Goal: Task Accomplishment & Management: Manage account settings

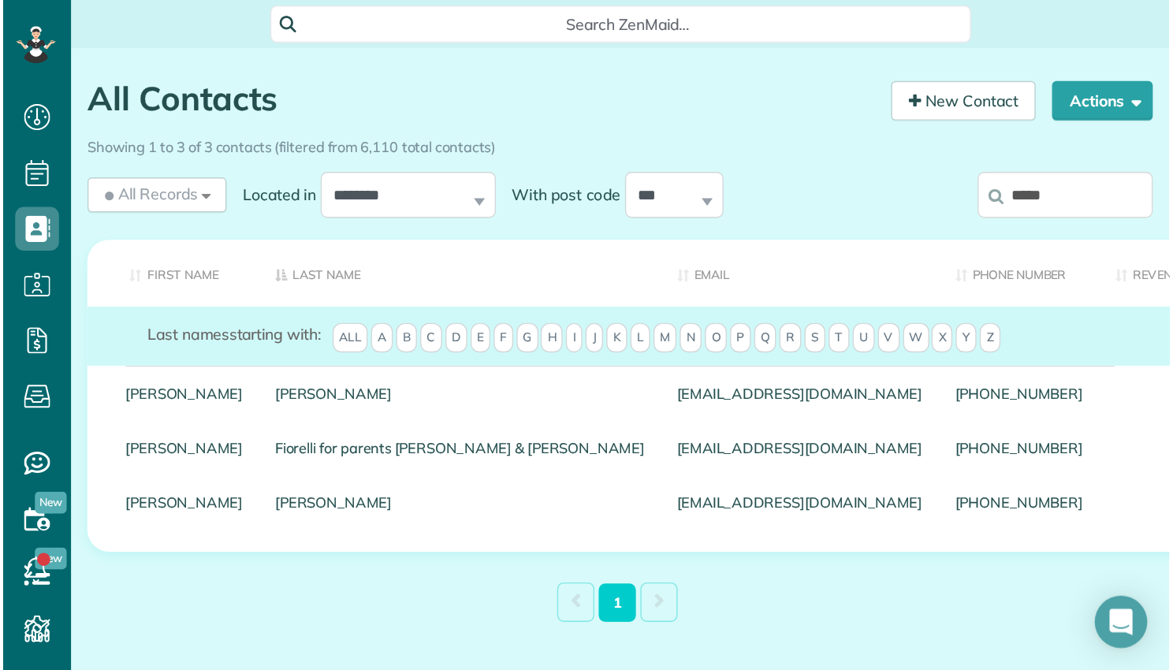
scroll to position [670, 48]
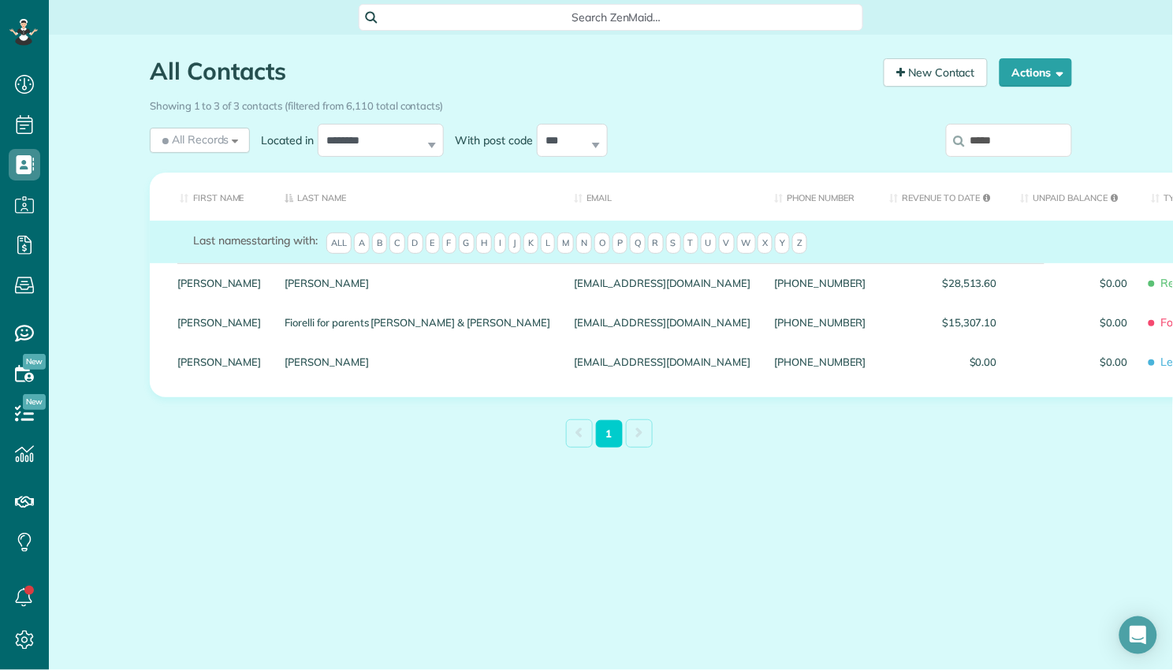
drag, startPoint x: 1013, startPoint y: 143, endPoint x: 966, endPoint y: 140, distance: 46.6
click at [838, 139] on input "*****" at bounding box center [1009, 140] width 126 height 33
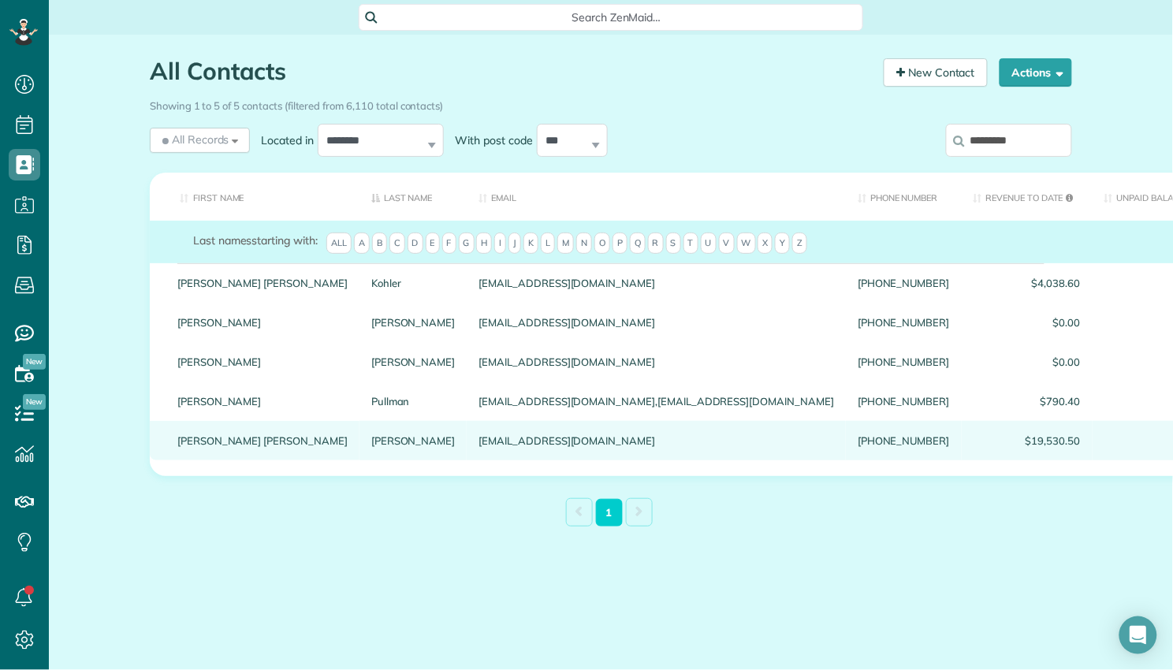
type input "*********"
click at [371, 446] on link "Radomski" at bounding box center [413, 440] width 84 height 11
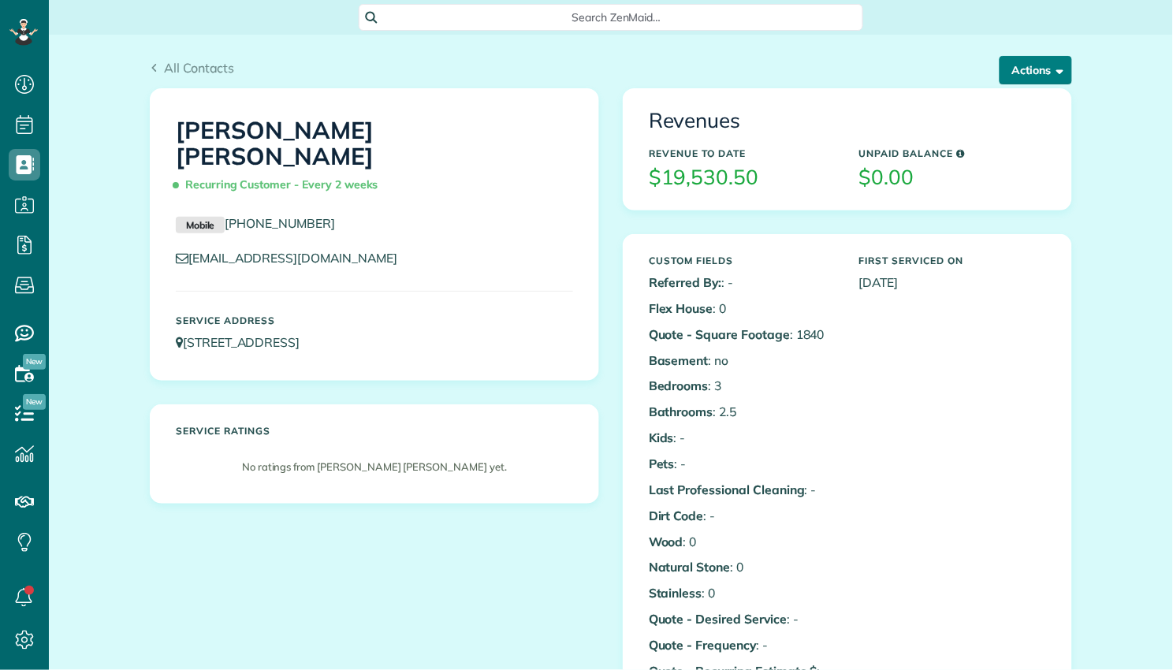
click at [1039, 77] on button "Actions" at bounding box center [1035, 70] width 72 height 28
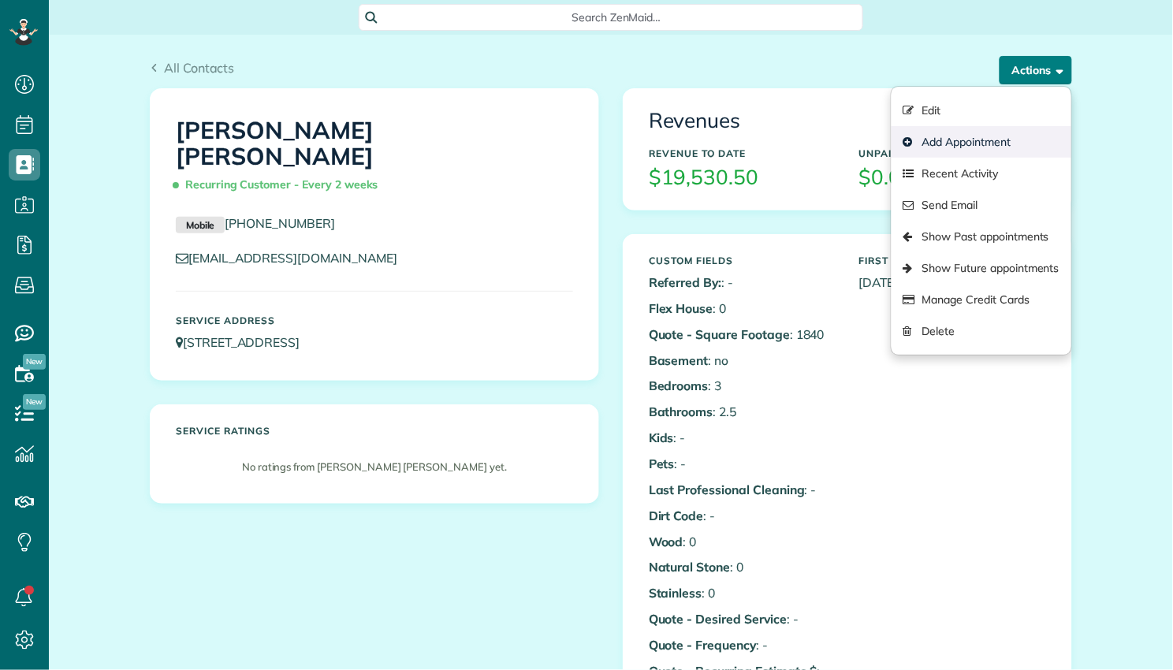
scroll to position [6, 6]
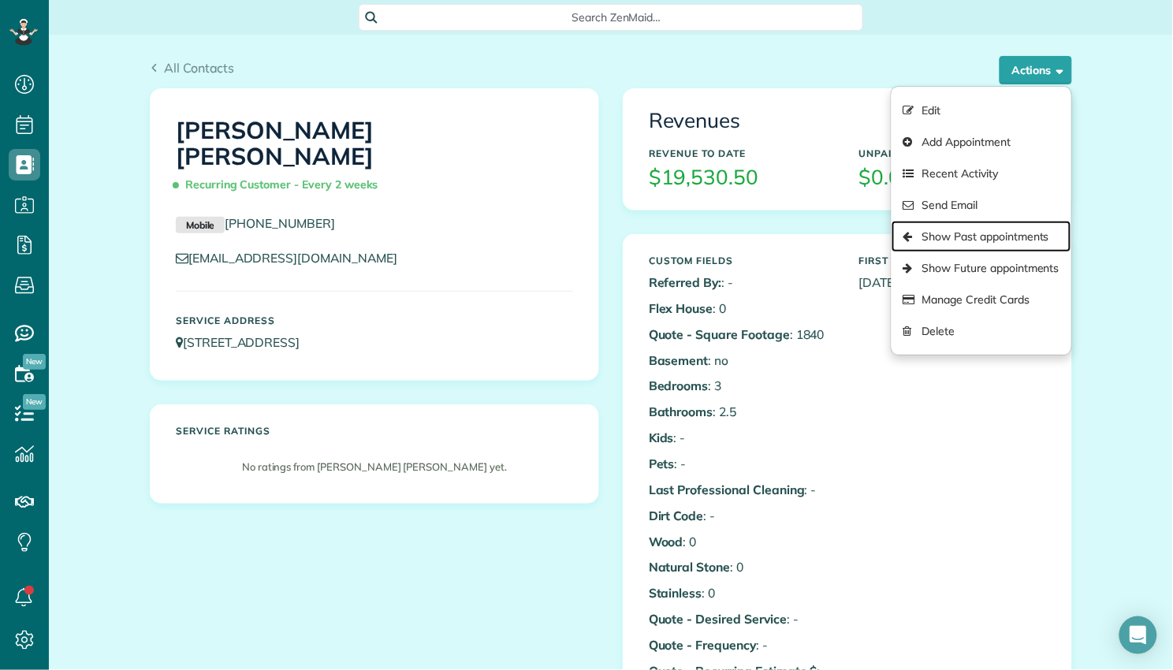
click at [955, 245] on link "Show Past appointments" at bounding box center [981, 237] width 180 height 32
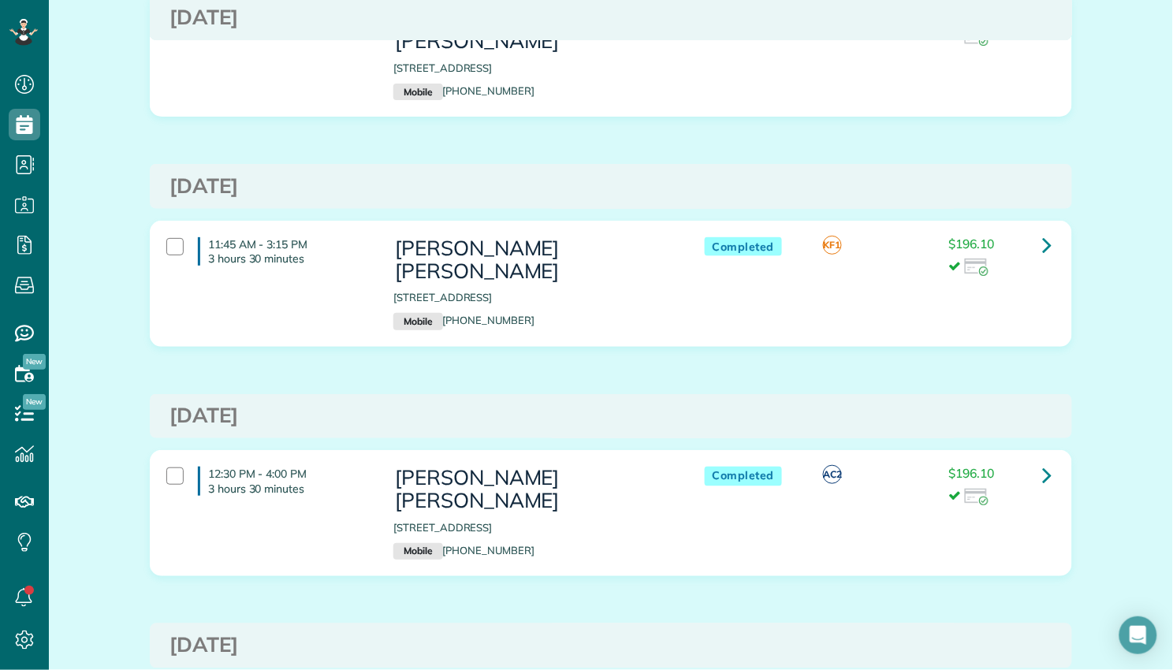
scroll to position [9852, 0]
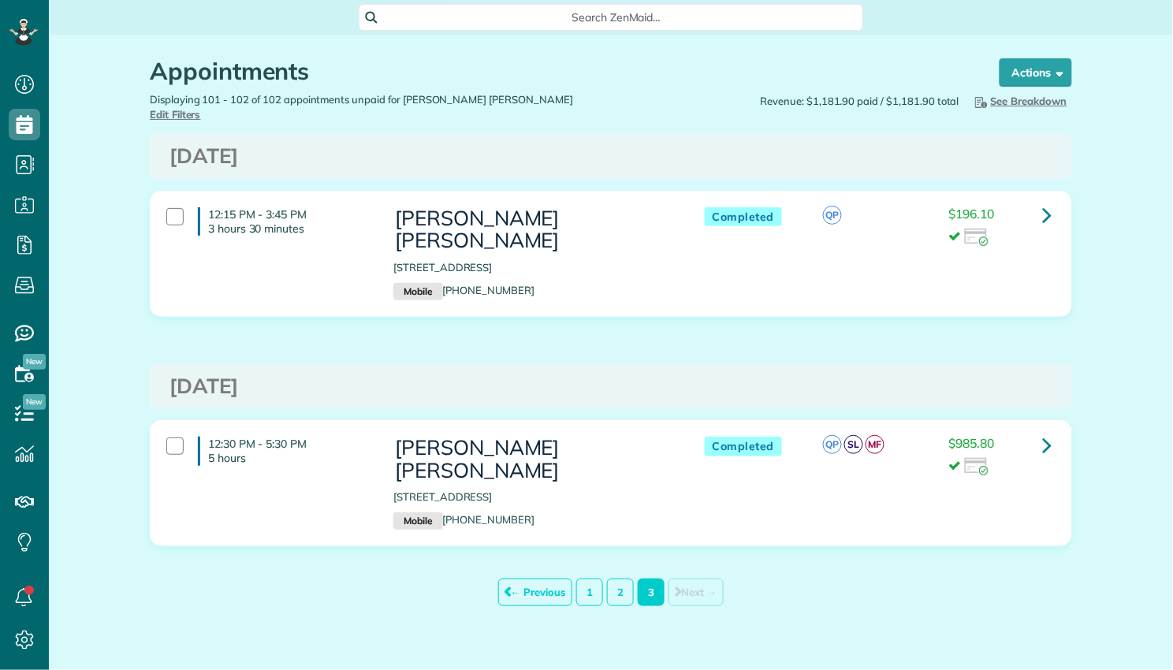
scroll to position [6, 6]
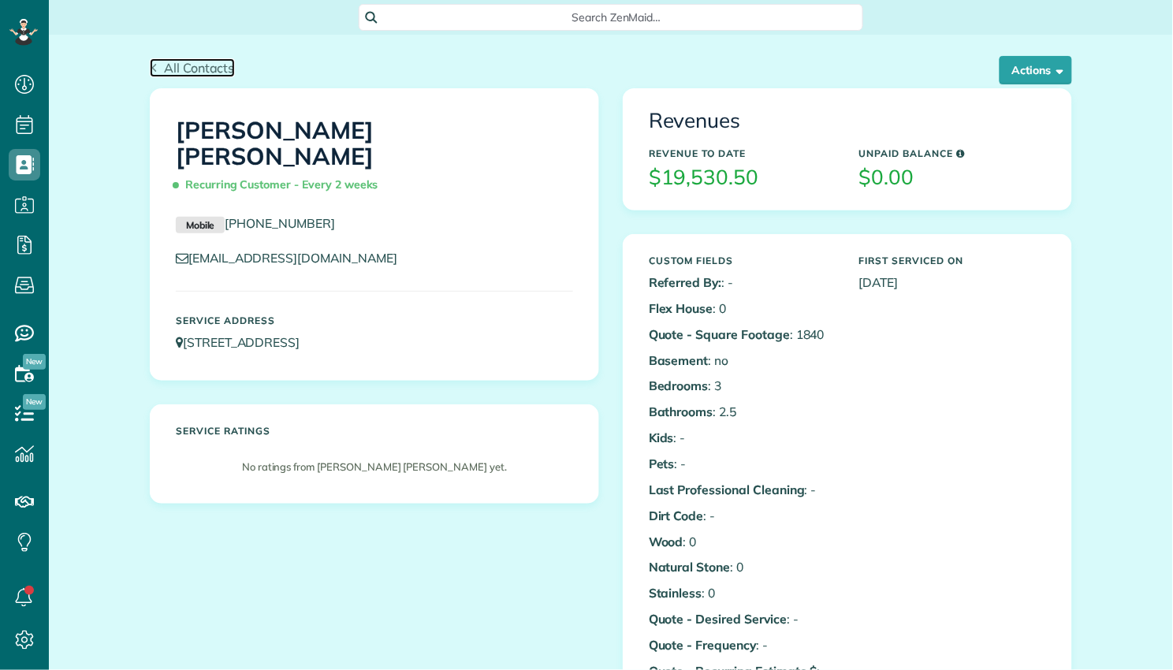
click at [179, 66] on span "All Contacts" at bounding box center [199, 68] width 71 height 16
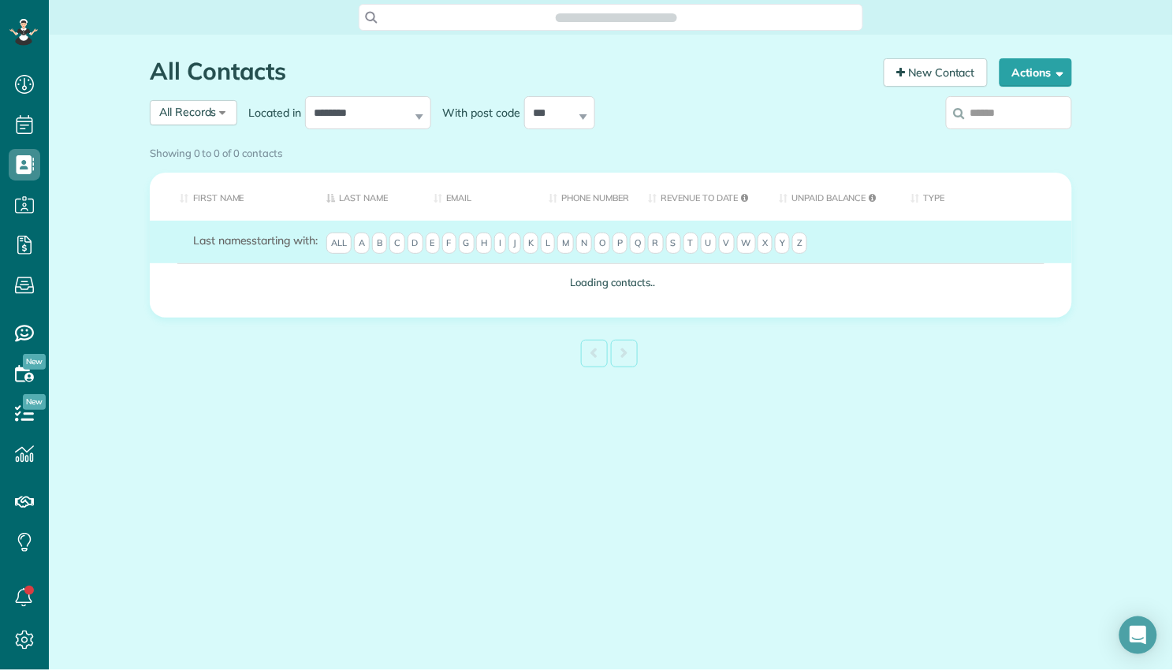
scroll to position [6, 6]
click at [1002, 109] on input "search" at bounding box center [1009, 112] width 126 height 33
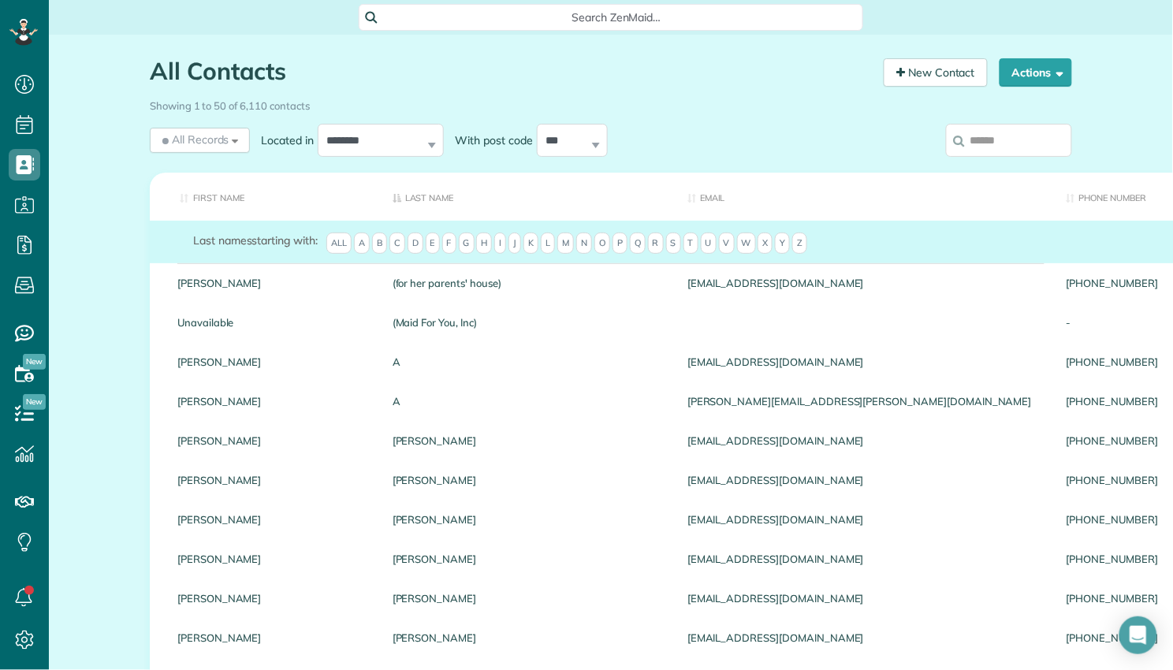
click at [1024, 139] on input "search" at bounding box center [1009, 140] width 126 height 33
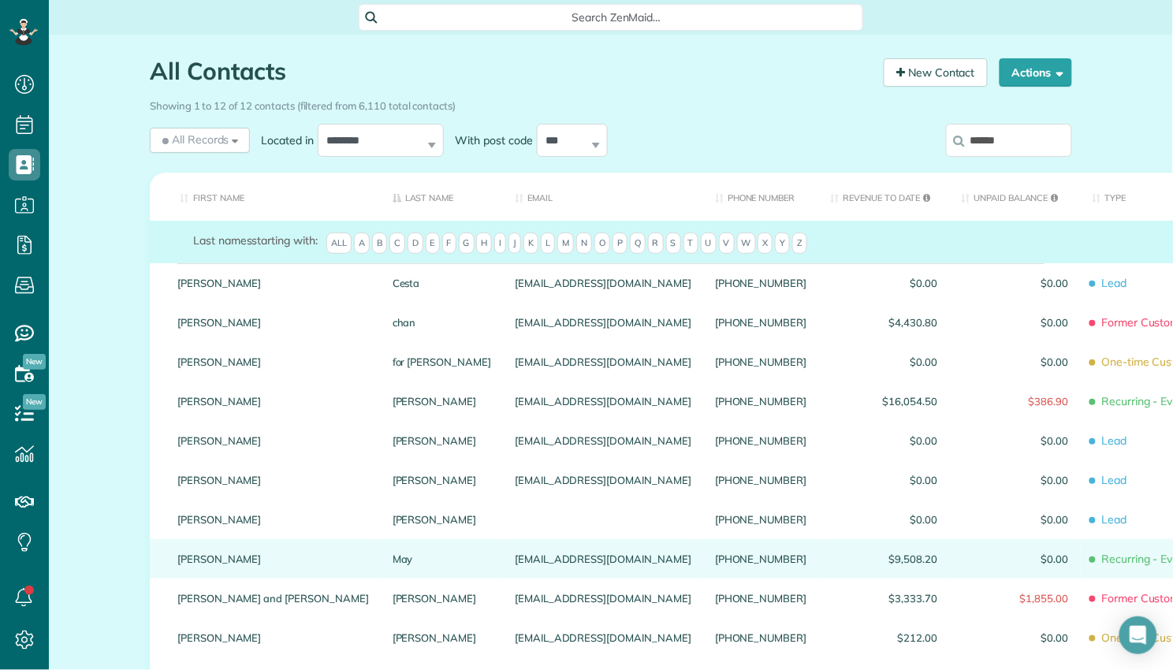
type input "******"
click at [392, 557] on link "May" at bounding box center [441, 558] width 98 height 11
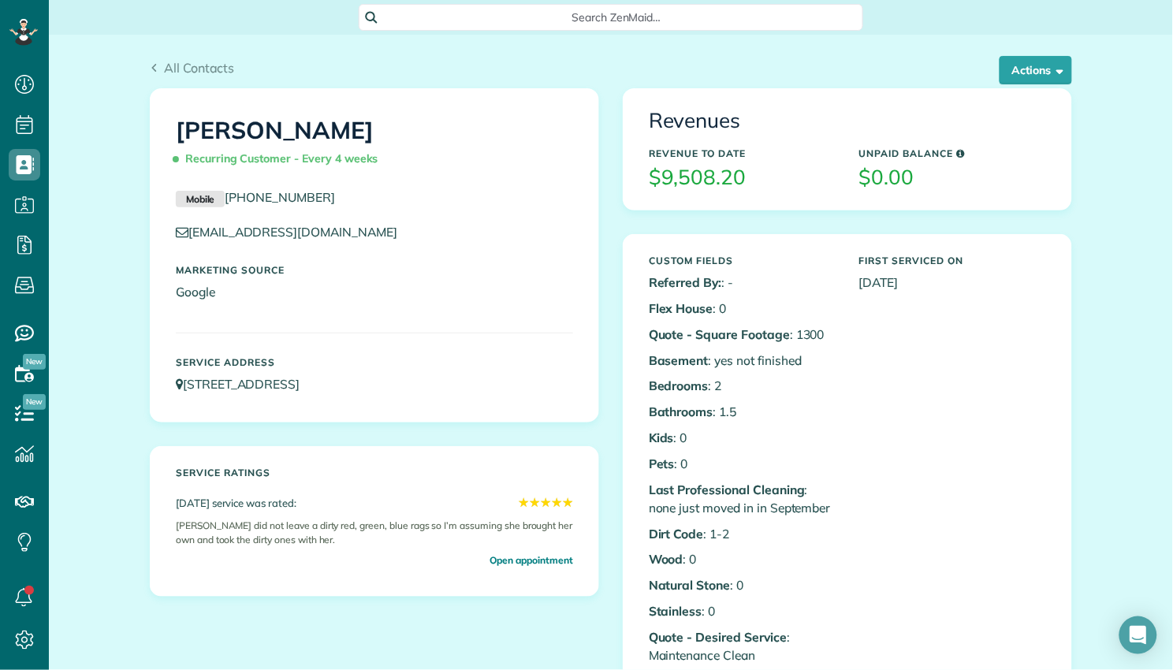
scroll to position [6, 6]
click at [1051, 69] on span "button" at bounding box center [1057, 70] width 12 height 12
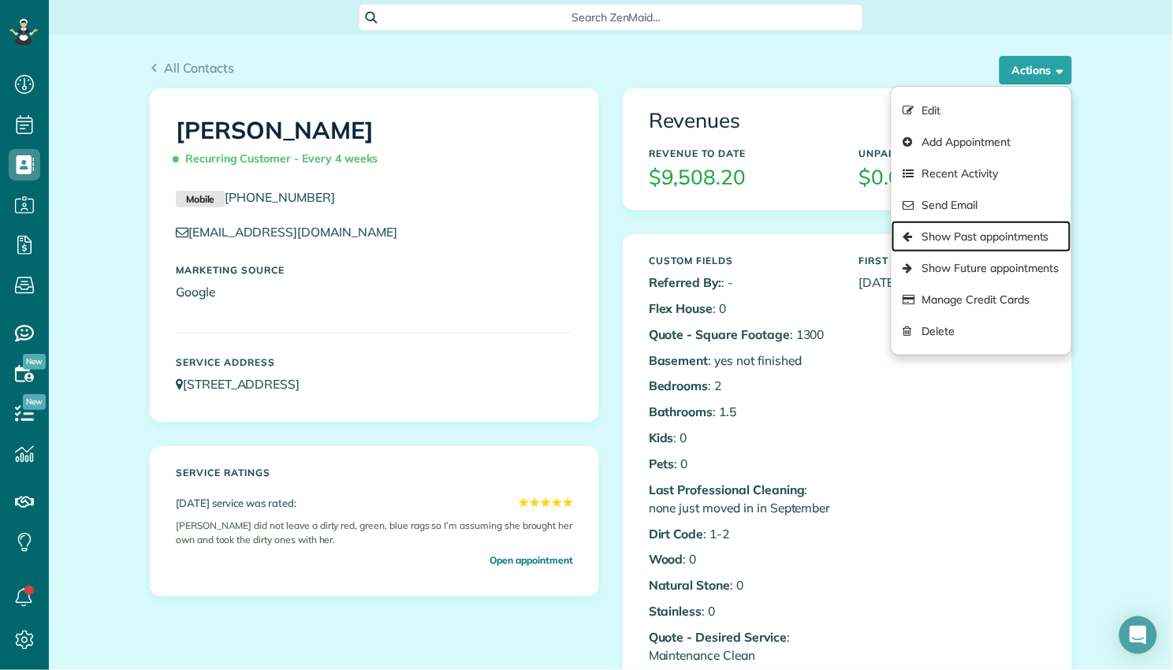
click at [1027, 238] on link "Show Past appointments" at bounding box center [981, 237] width 180 height 32
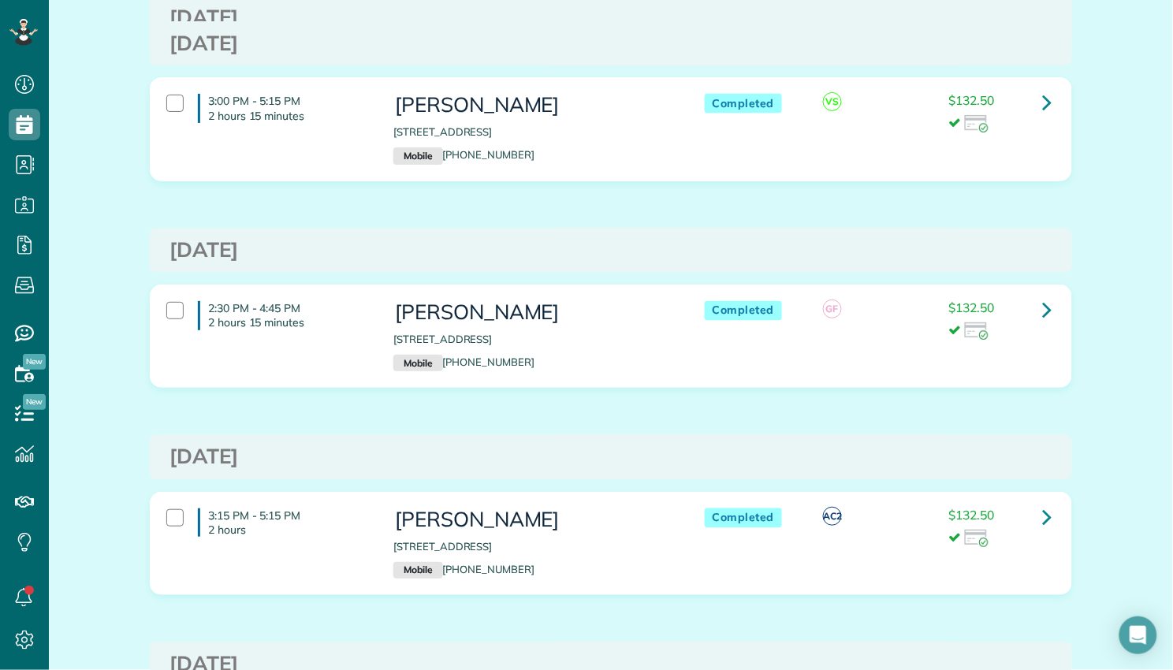
scroll to position [9932, 0]
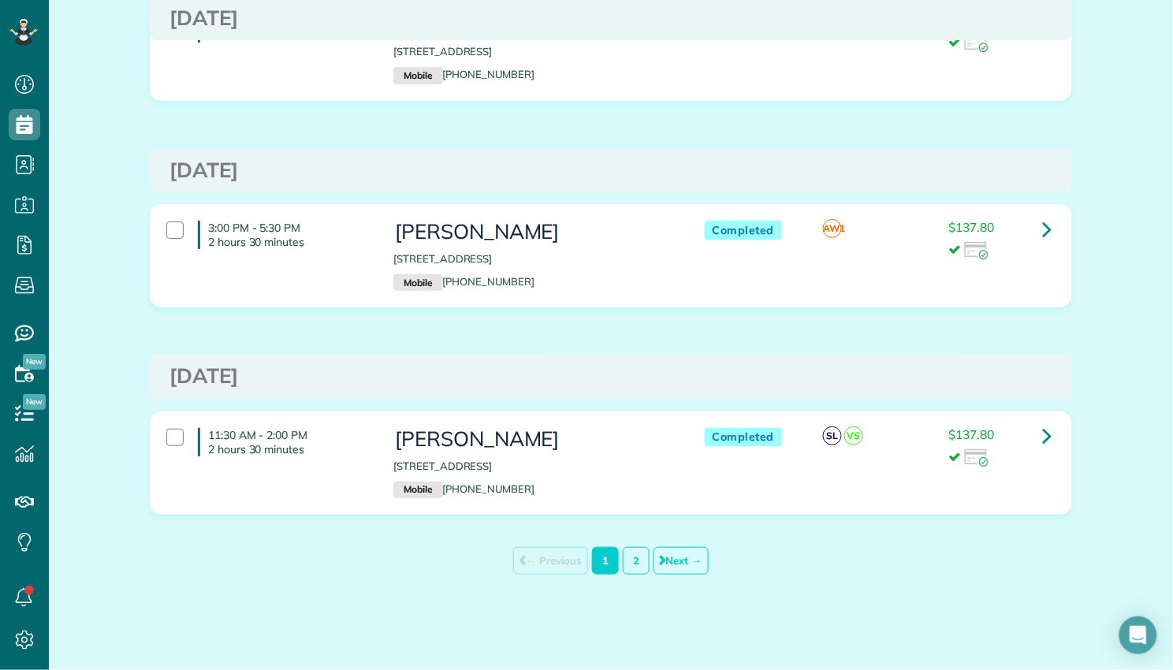
click at [631, 568] on link "2" at bounding box center [636, 561] width 27 height 28
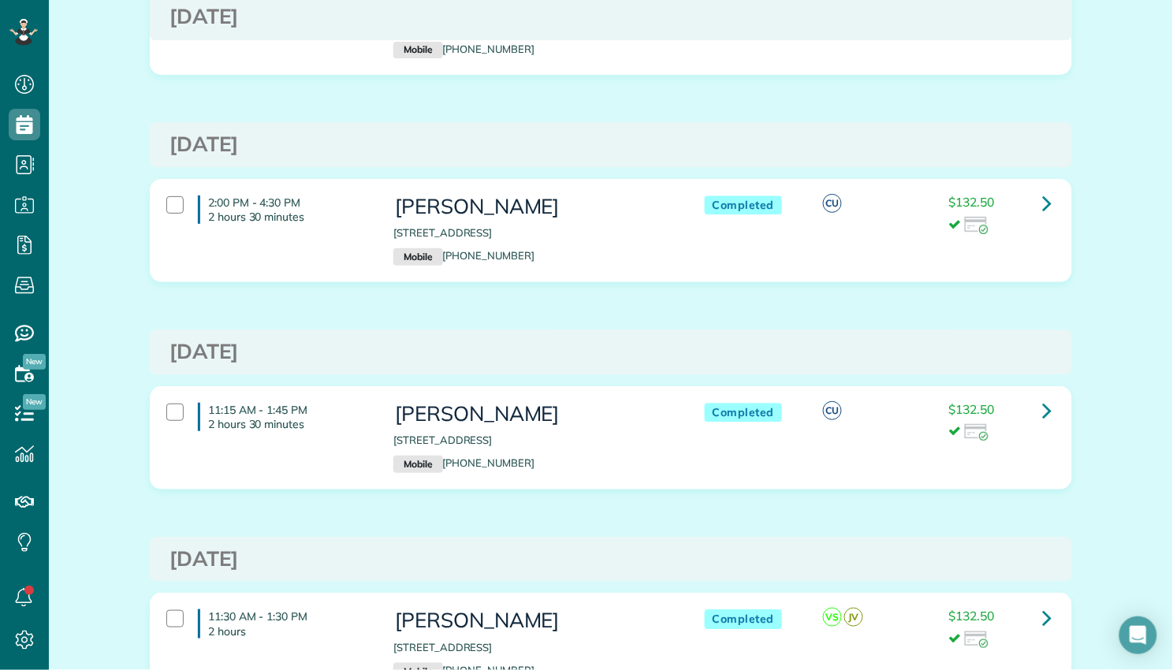
scroll to position [3709, 0]
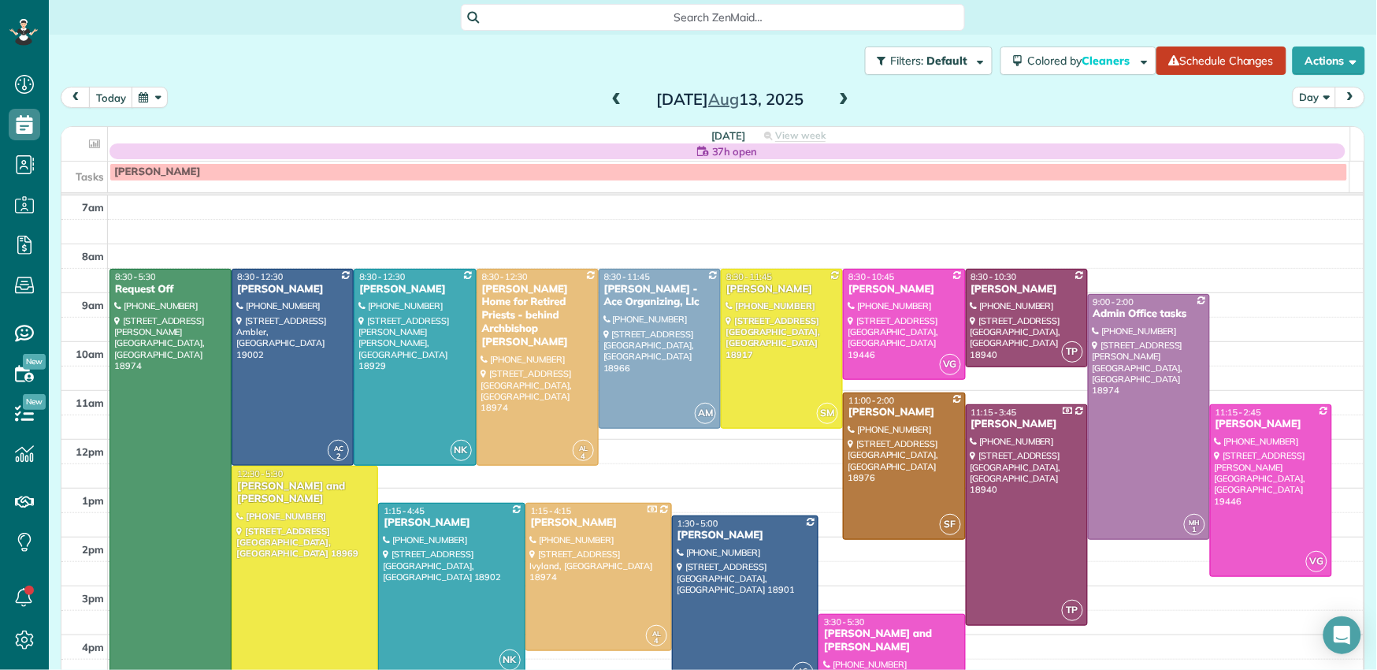
scroll to position [32, 0]
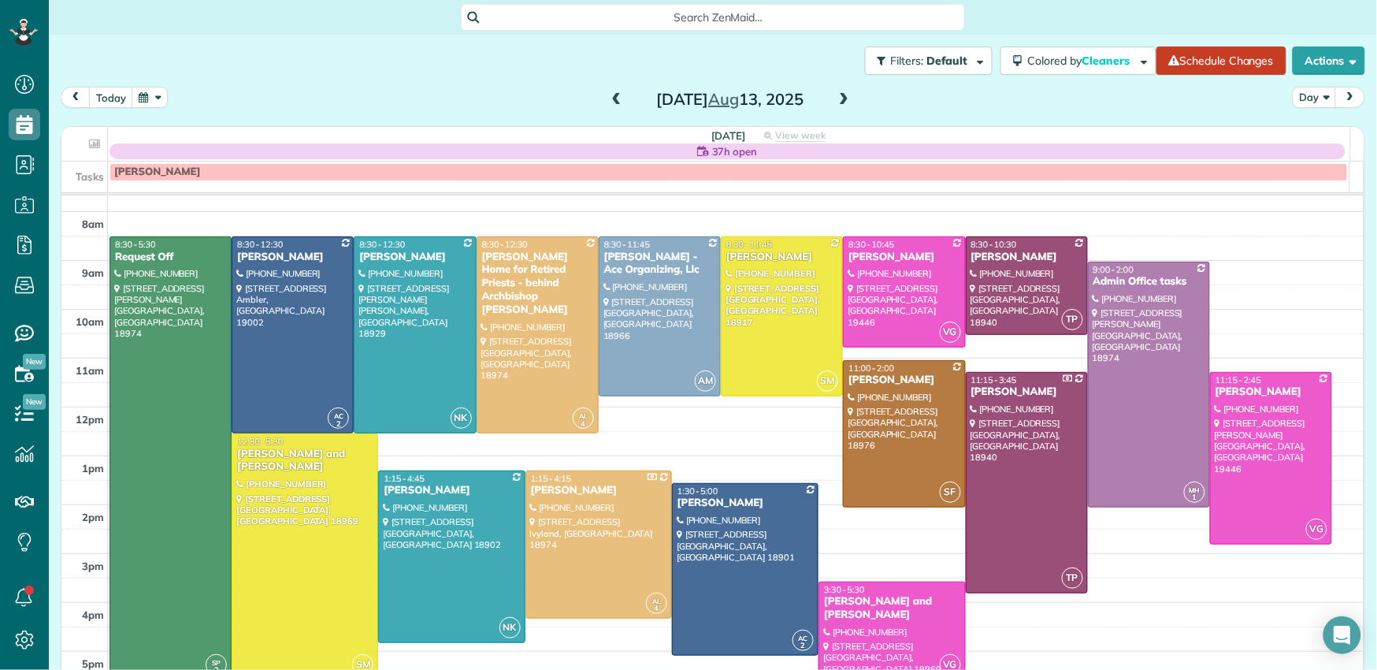
drag, startPoint x: 611, startPoint y: 94, endPoint x: 626, endPoint y: 100, distance: 15.5
click at [611, 94] on span at bounding box center [616, 100] width 17 height 14
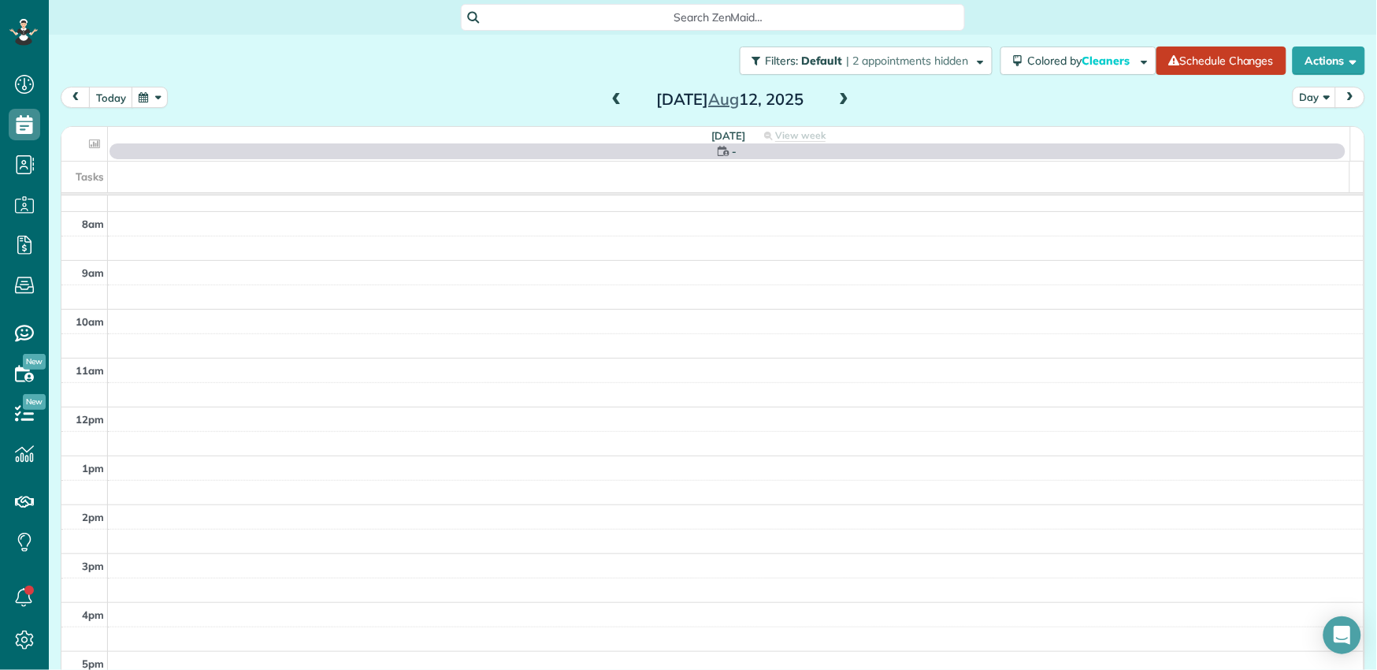
scroll to position [0, 0]
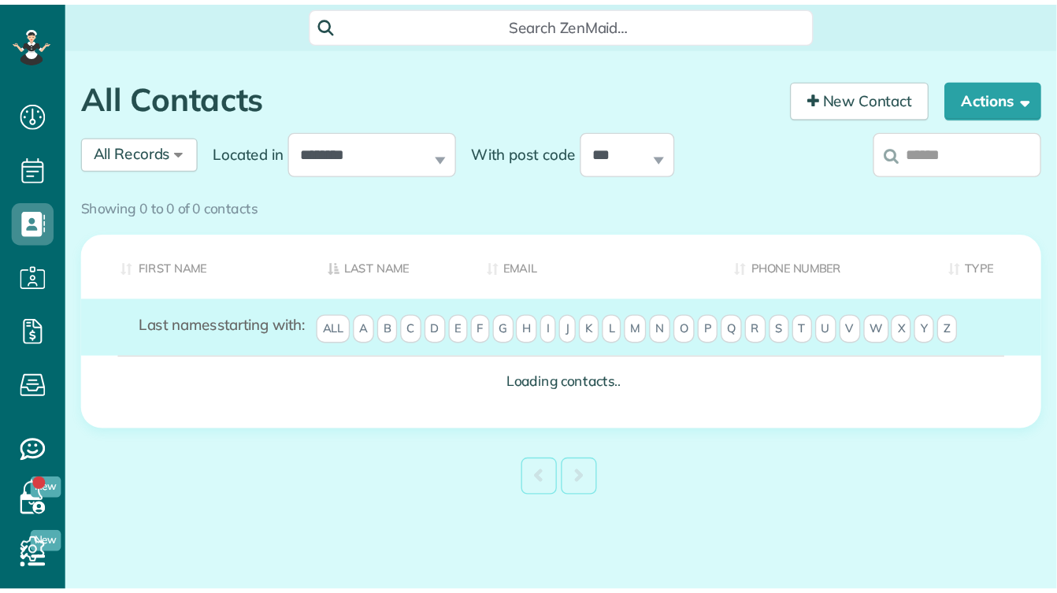
scroll to position [6, 6]
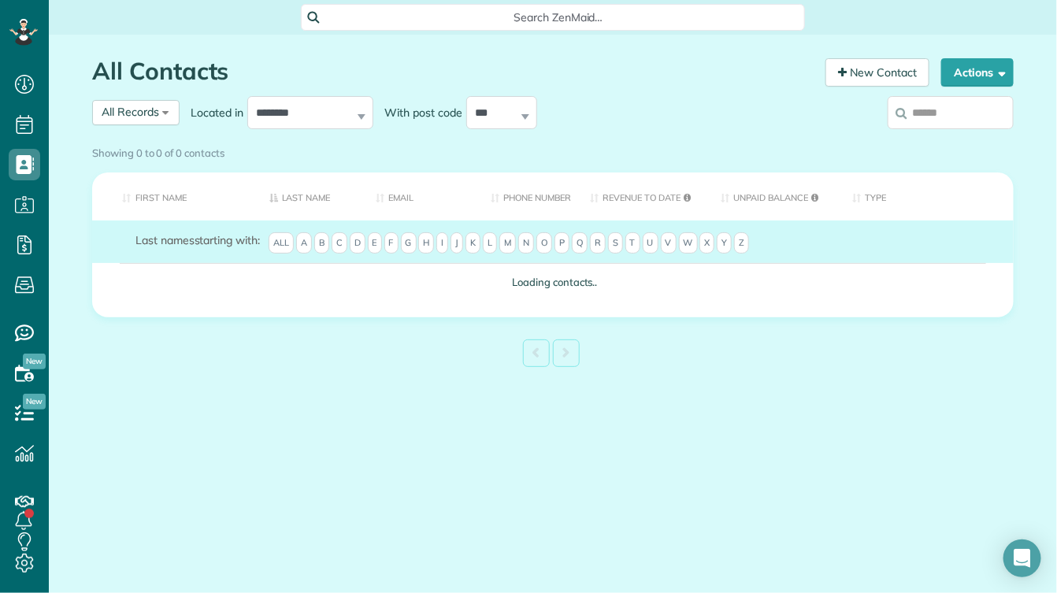
click at [792, 139] on div "Showing 0 to 0 of 0 contacts" at bounding box center [553, 153] width 946 height 28
click at [792, 139] on div "Showing 0 to 0 of 0 contacts Search: First Name Last Name Email Phone number Re…" at bounding box center [553, 255] width 922 height 233
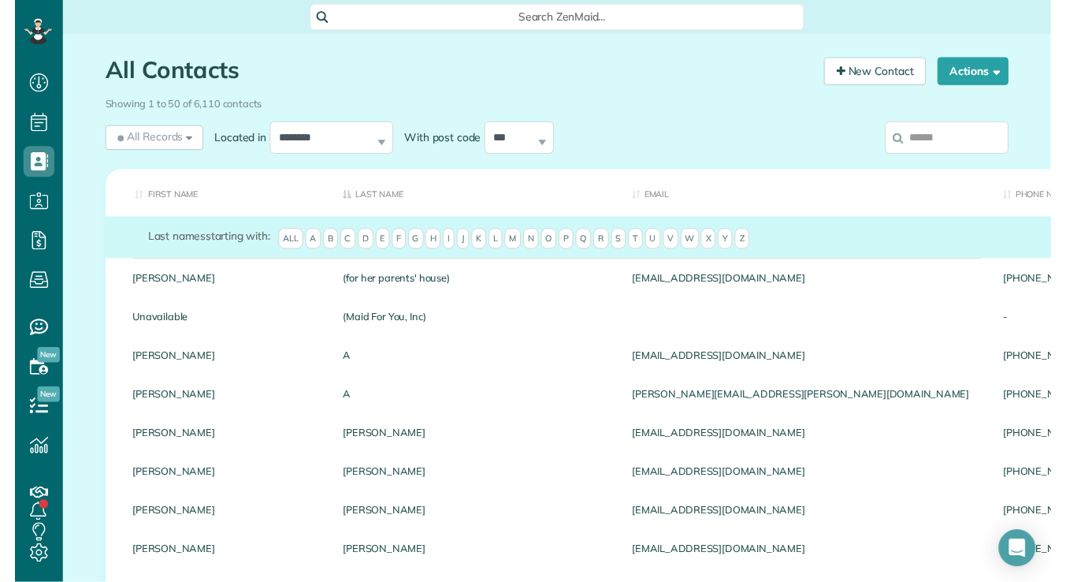
scroll to position [582, 48]
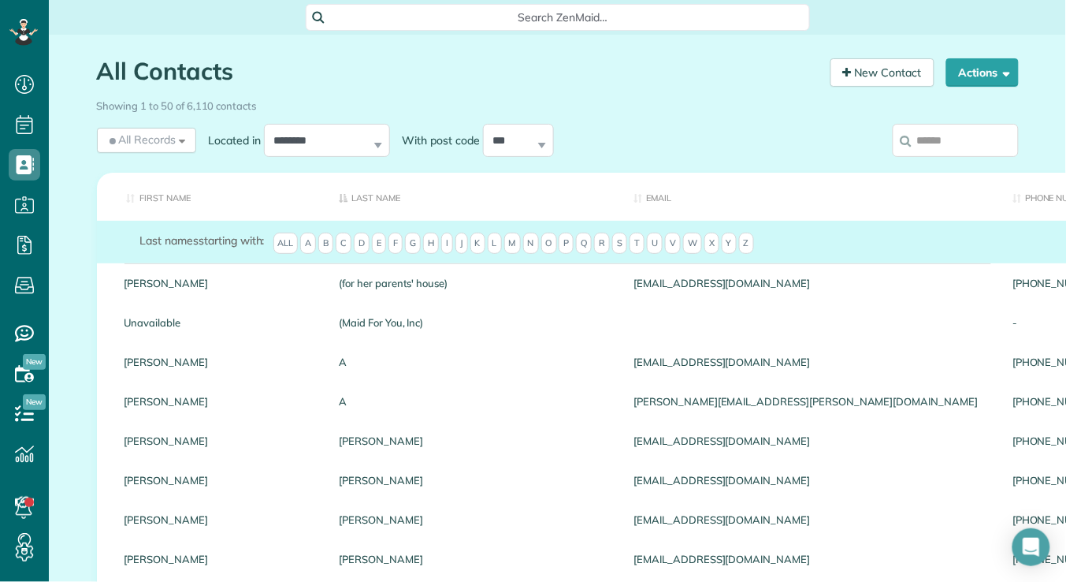
click at [792, 142] on input "search" at bounding box center [956, 140] width 126 height 33
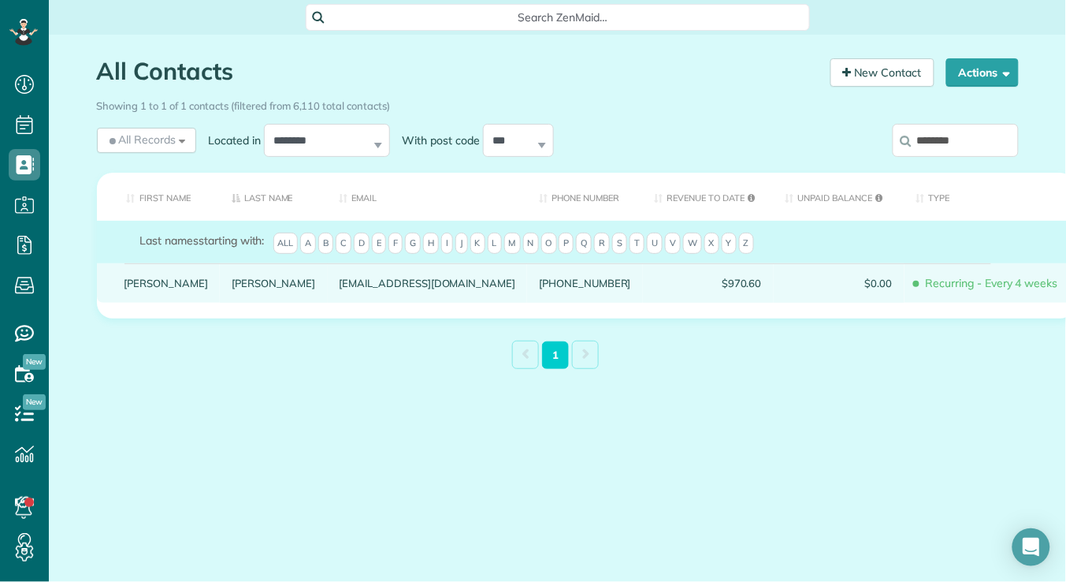
type input "********"
click at [232, 288] on link "Assenheimer" at bounding box center [274, 282] width 84 height 11
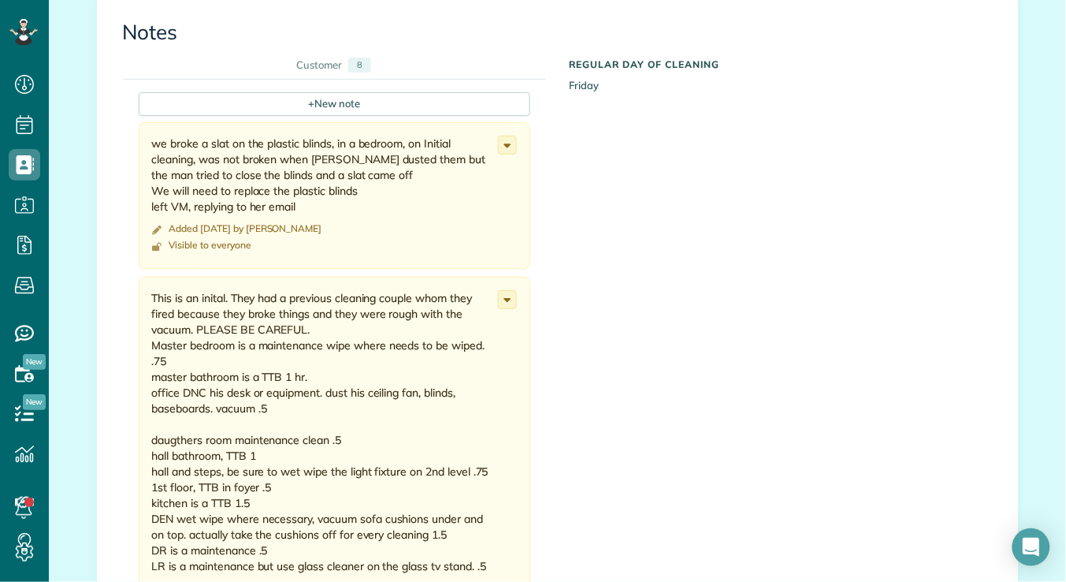
scroll to position [1305, 0]
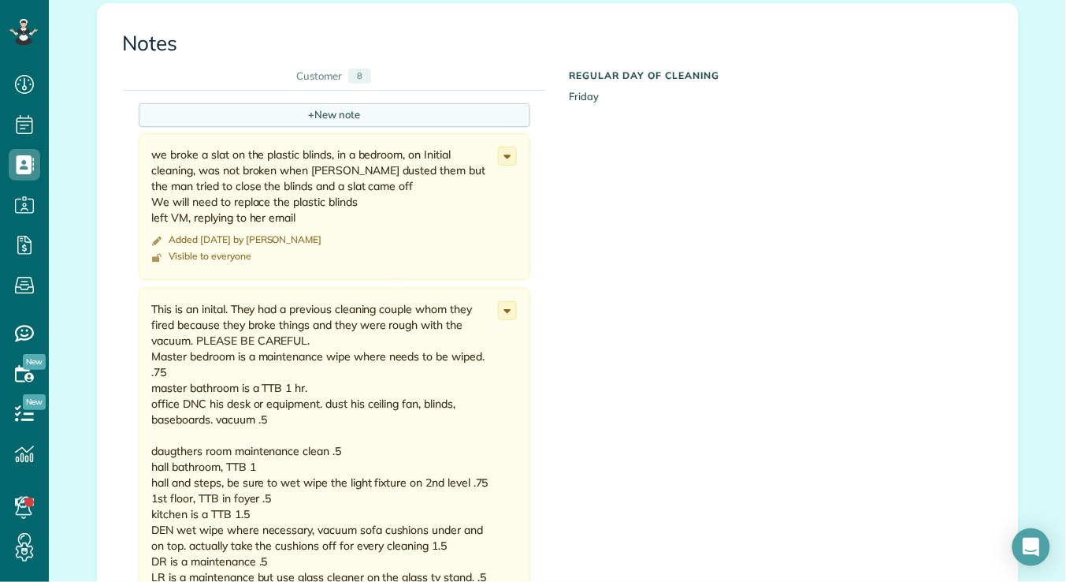
click at [340, 103] on div "+ New note" at bounding box center [335, 115] width 392 height 24
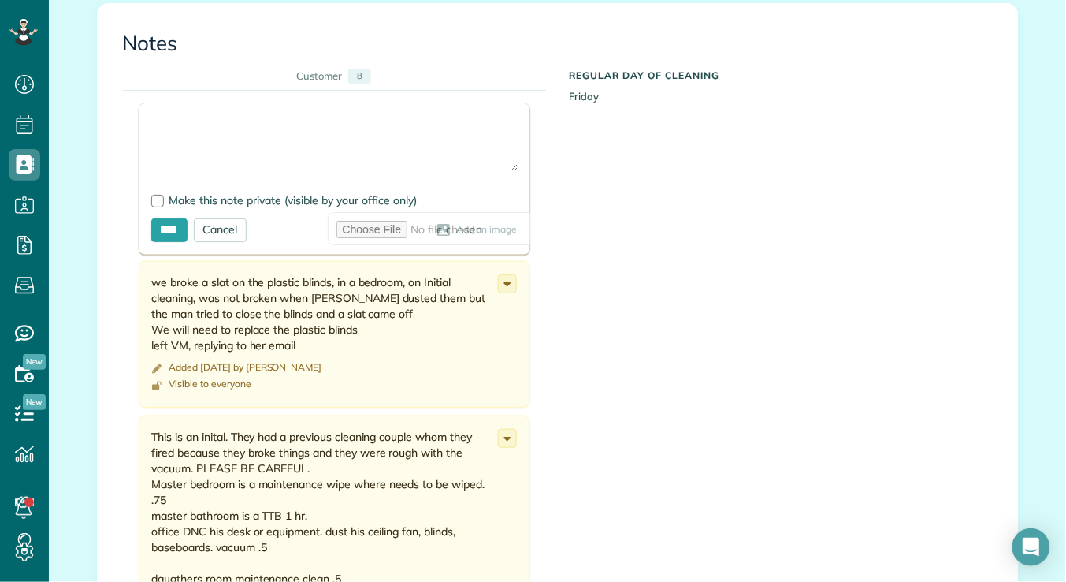
click at [189, 103] on form "Add Image Make this note private (visible by your office only) **** Cancel Add …" at bounding box center [335, 178] width 392 height 151
drag, startPoint x: 468, startPoint y: 127, endPoint x: 444, endPoint y: 123, distance: 24.0
click at [468, 127] on textarea at bounding box center [334, 143] width 366 height 55
click at [151, 128] on textarea at bounding box center [334, 143] width 366 height 55
paste textarea "**********"
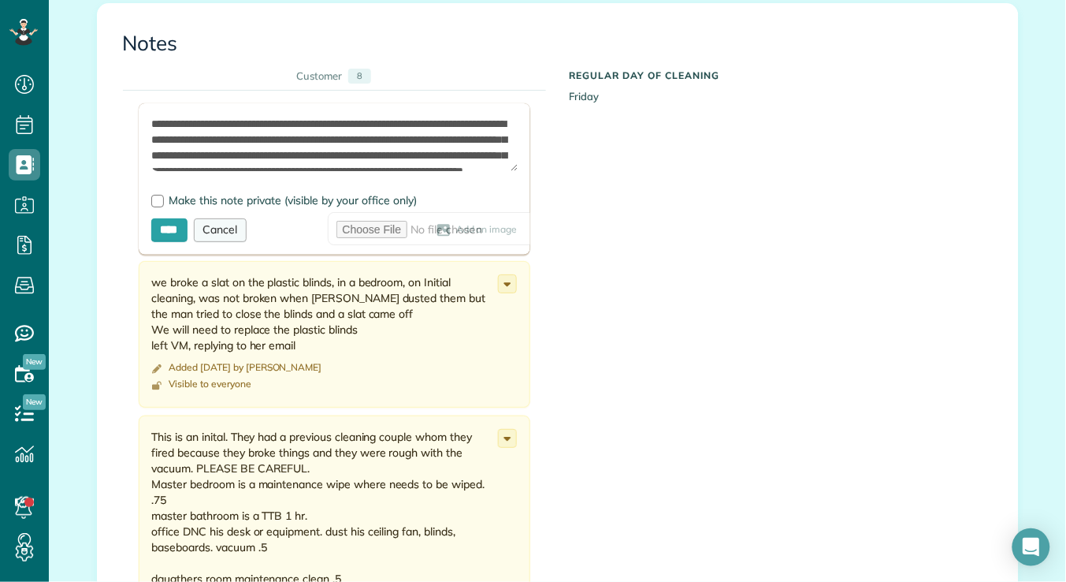
scroll to position [39, 0]
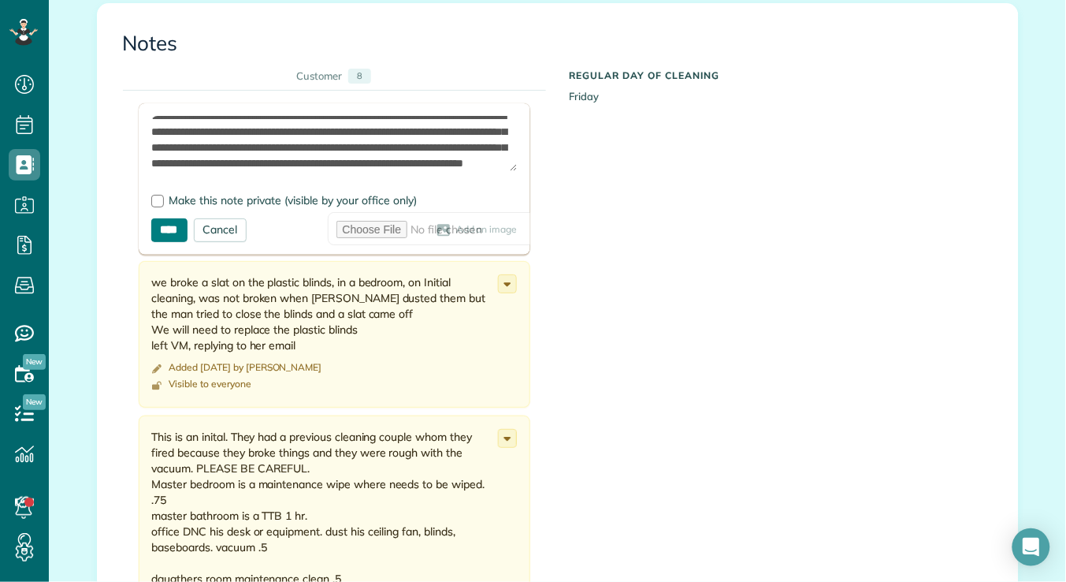
type textarea "**********"
click at [160, 218] on input "****" at bounding box center [169, 230] width 36 height 24
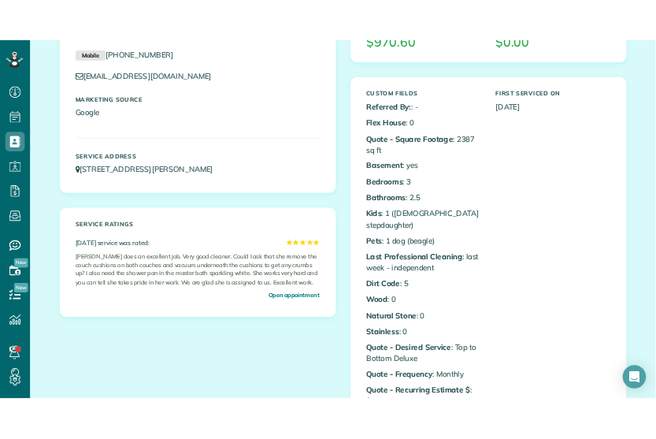
scroll to position [0, 0]
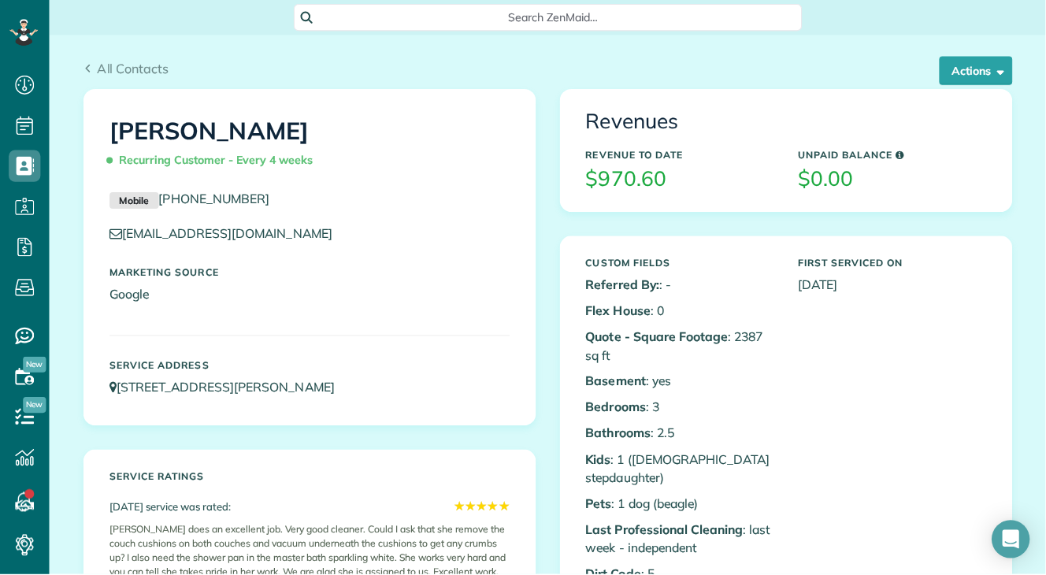
scroll to position [575, 48]
